Goal: Find specific page/section: Find specific page/section

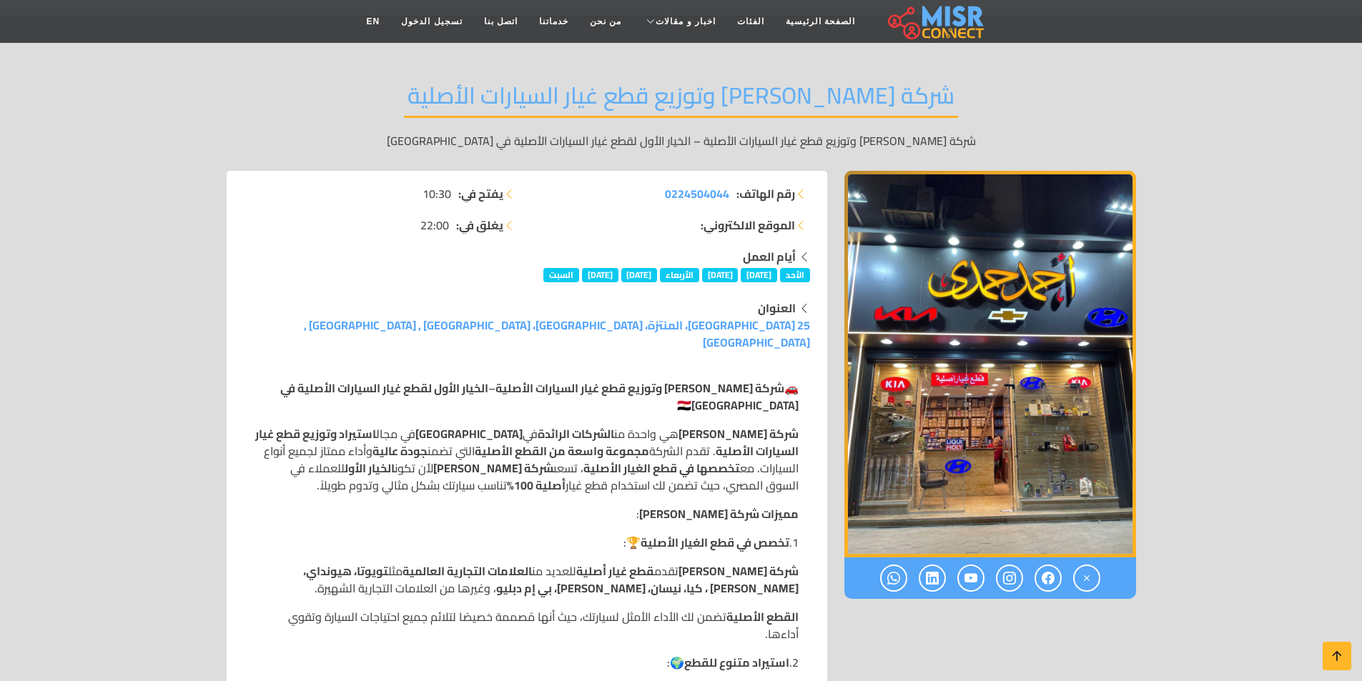
scroll to position [143, 0]
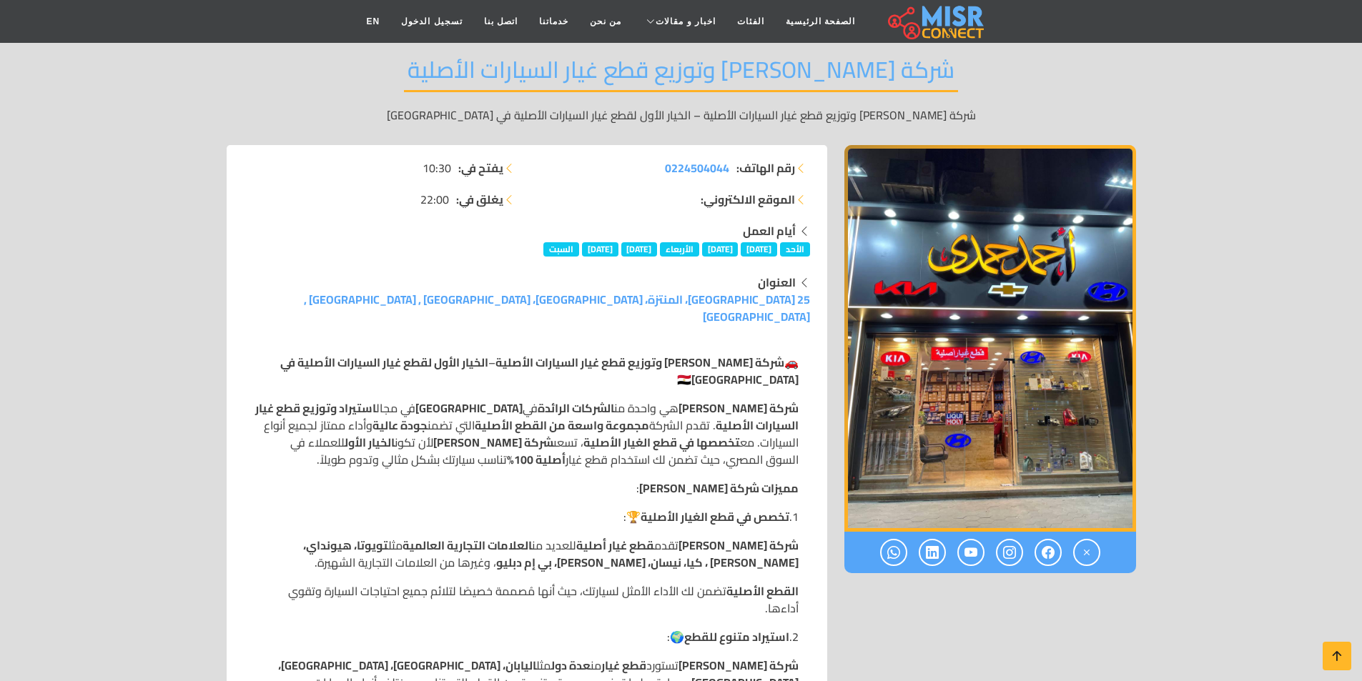
click at [1000, 441] on img "1 / 1" at bounding box center [991, 338] width 292 height 387
click at [947, 447] on img "1 / 1" at bounding box center [991, 338] width 292 height 387
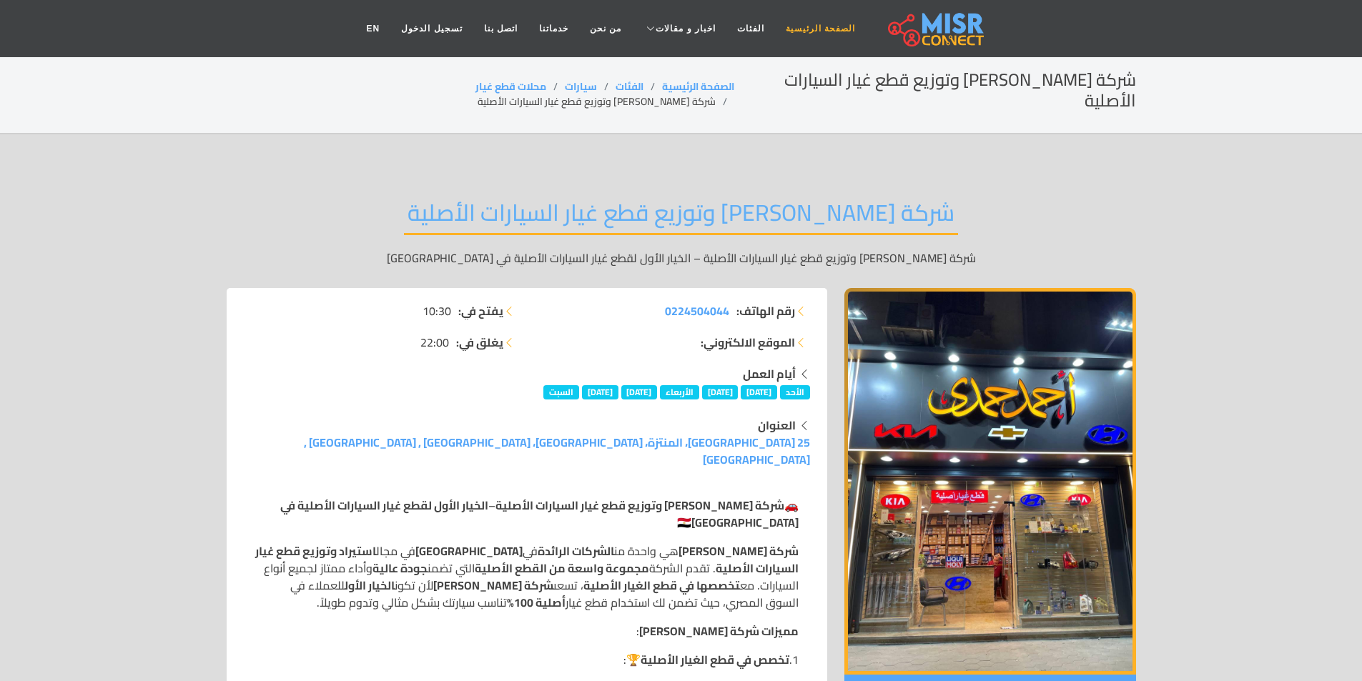
click at [777, 30] on link "الصفحة الرئيسية" at bounding box center [820, 28] width 91 height 27
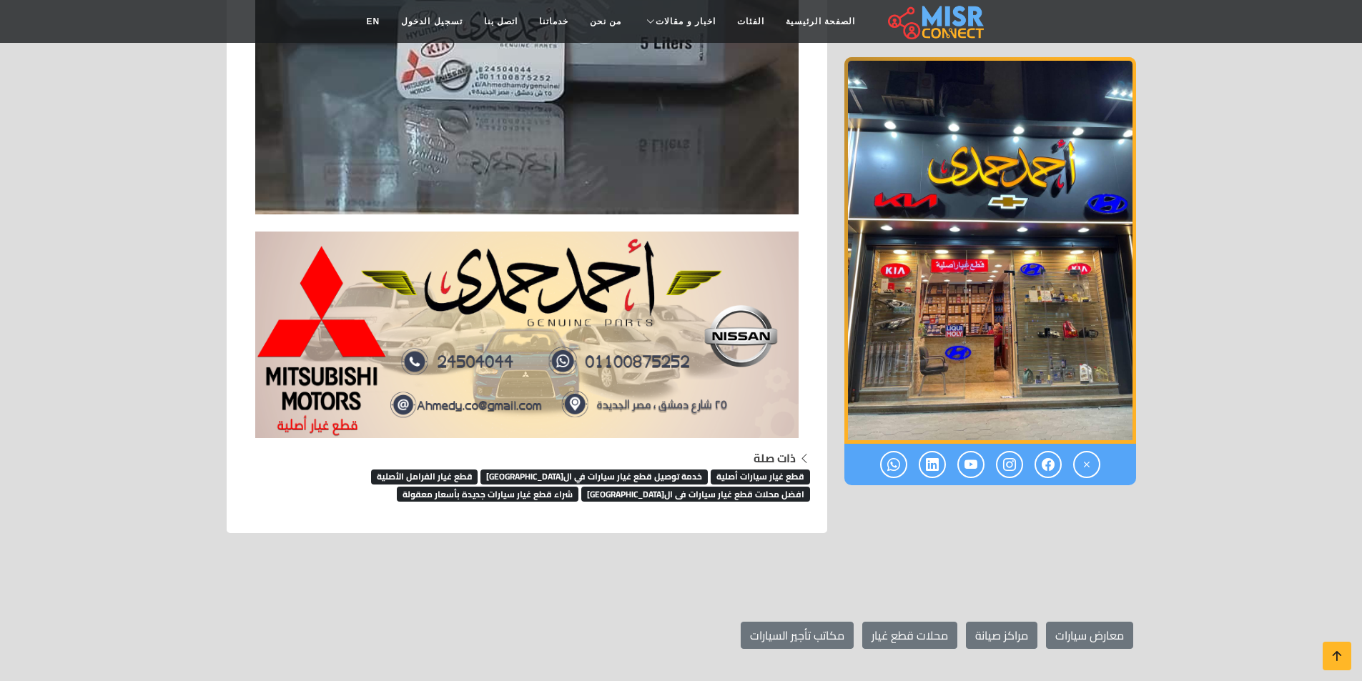
scroll to position [4005, 0]
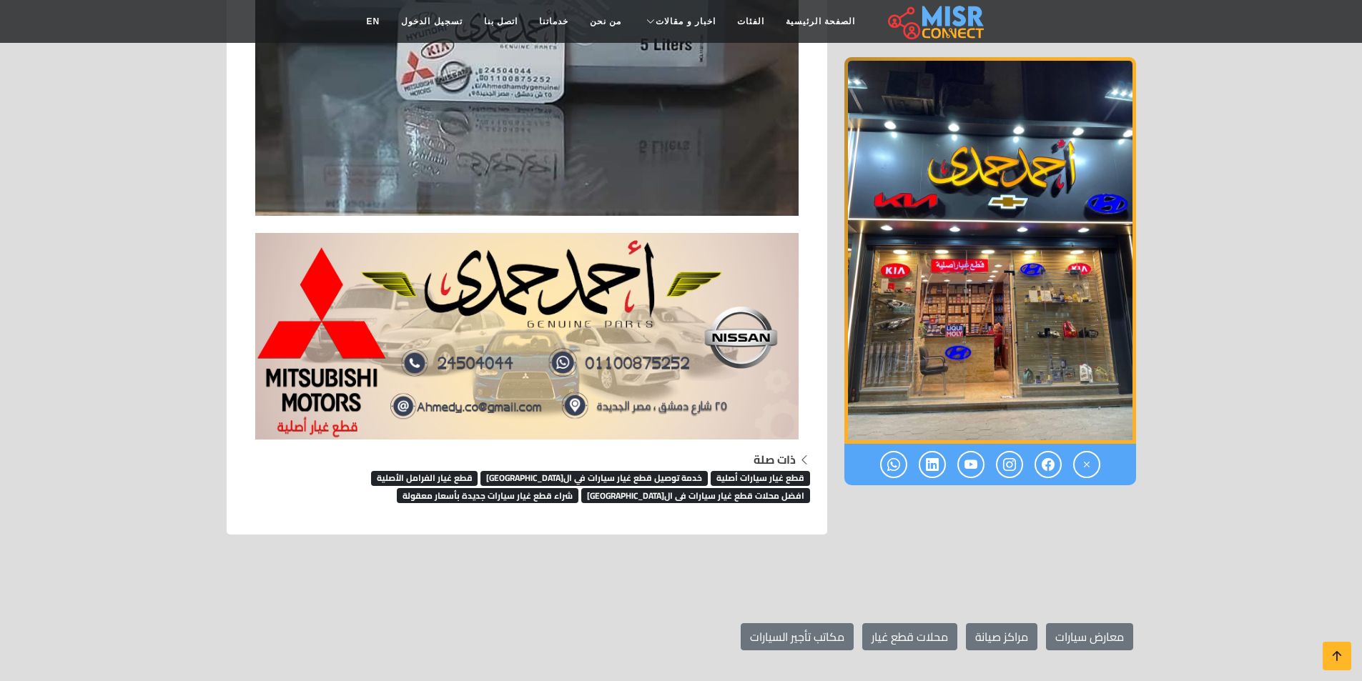
click at [966, 318] on img "1 / 1" at bounding box center [991, 250] width 292 height 387
click at [897, 624] on link "محلات قطع غيار" at bounding box center [909, 637] width 95 height 27
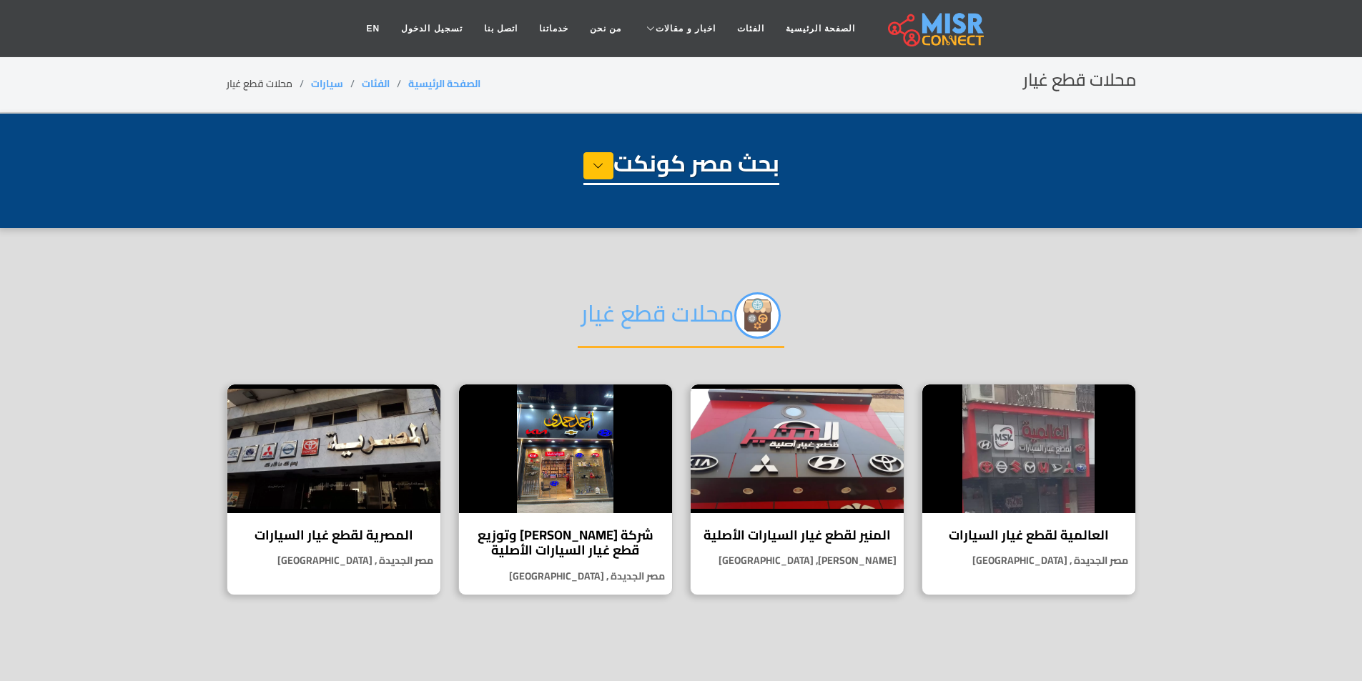
select select "****"
select select "**********"
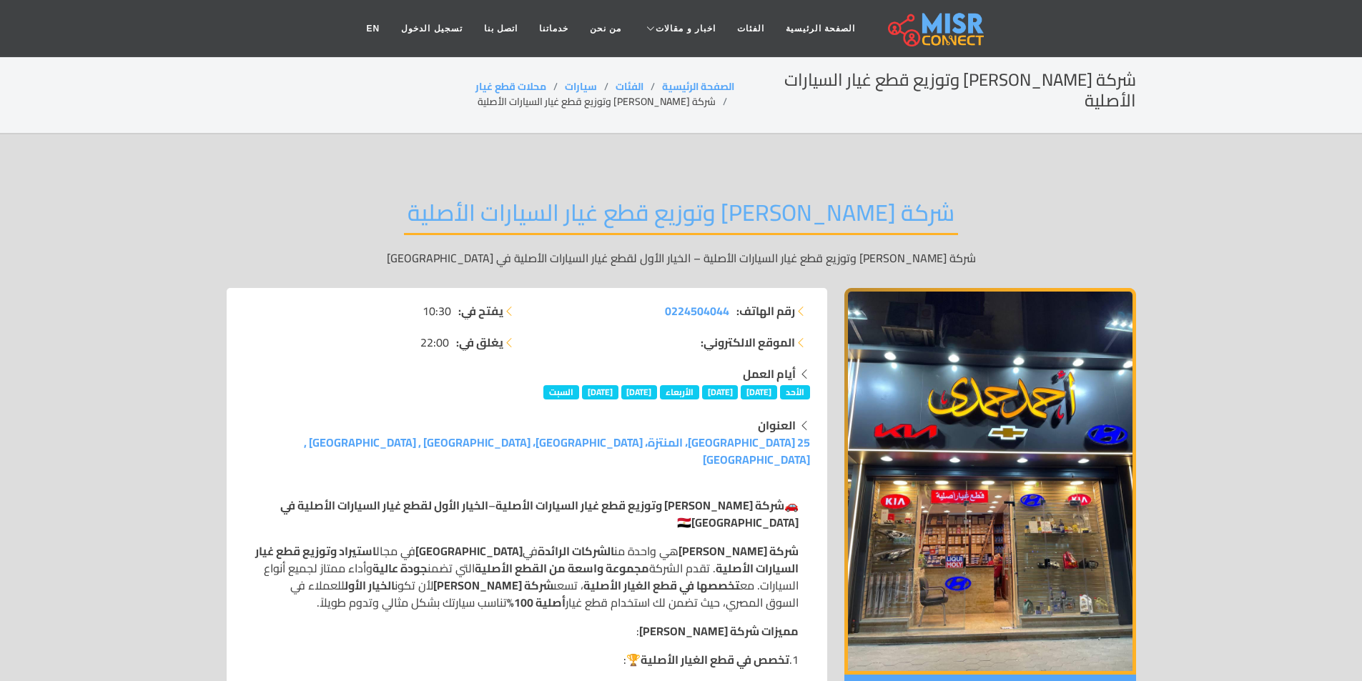
click at [874, 418] on img "1 / 1" at bounding box center [991, 481] width 292 height 387
click at [949, 419] on img "1 / 1" at bounding box center [991, 481] width 292 height 387
click at [950, 422] on img "1 / 1" at bounding box center [991, 481] width 292 height 387
